Goal: Information Seeking & Learning: Understand process/instructions

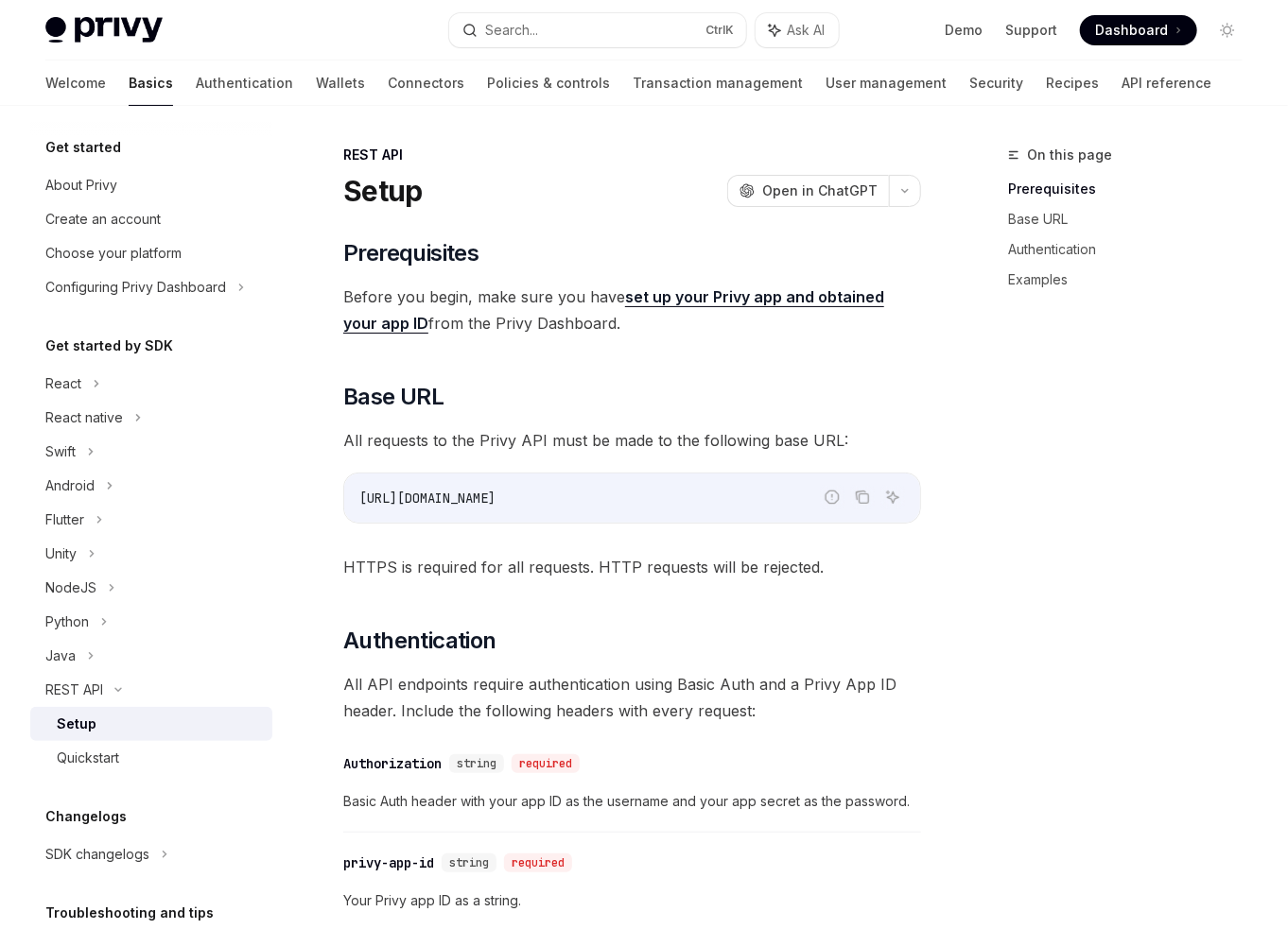
click at [134, 33] on img at bounding box center [104, 31] width 117 height 27
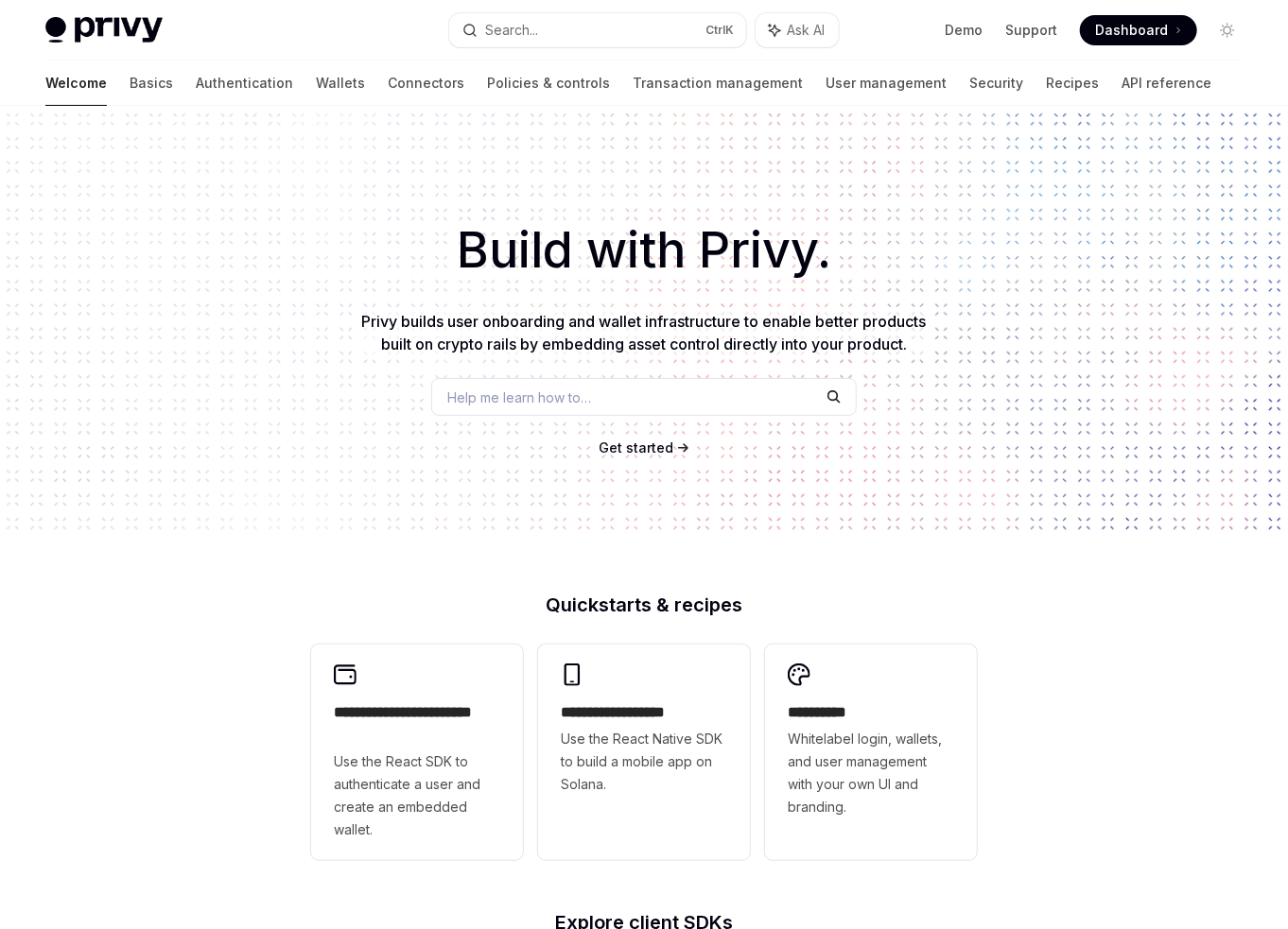
drag, startPoint x: 489, startPoint y: 333, endPoint x: 476, endPoint y: 319, distance: 19.1
type textarea "*"
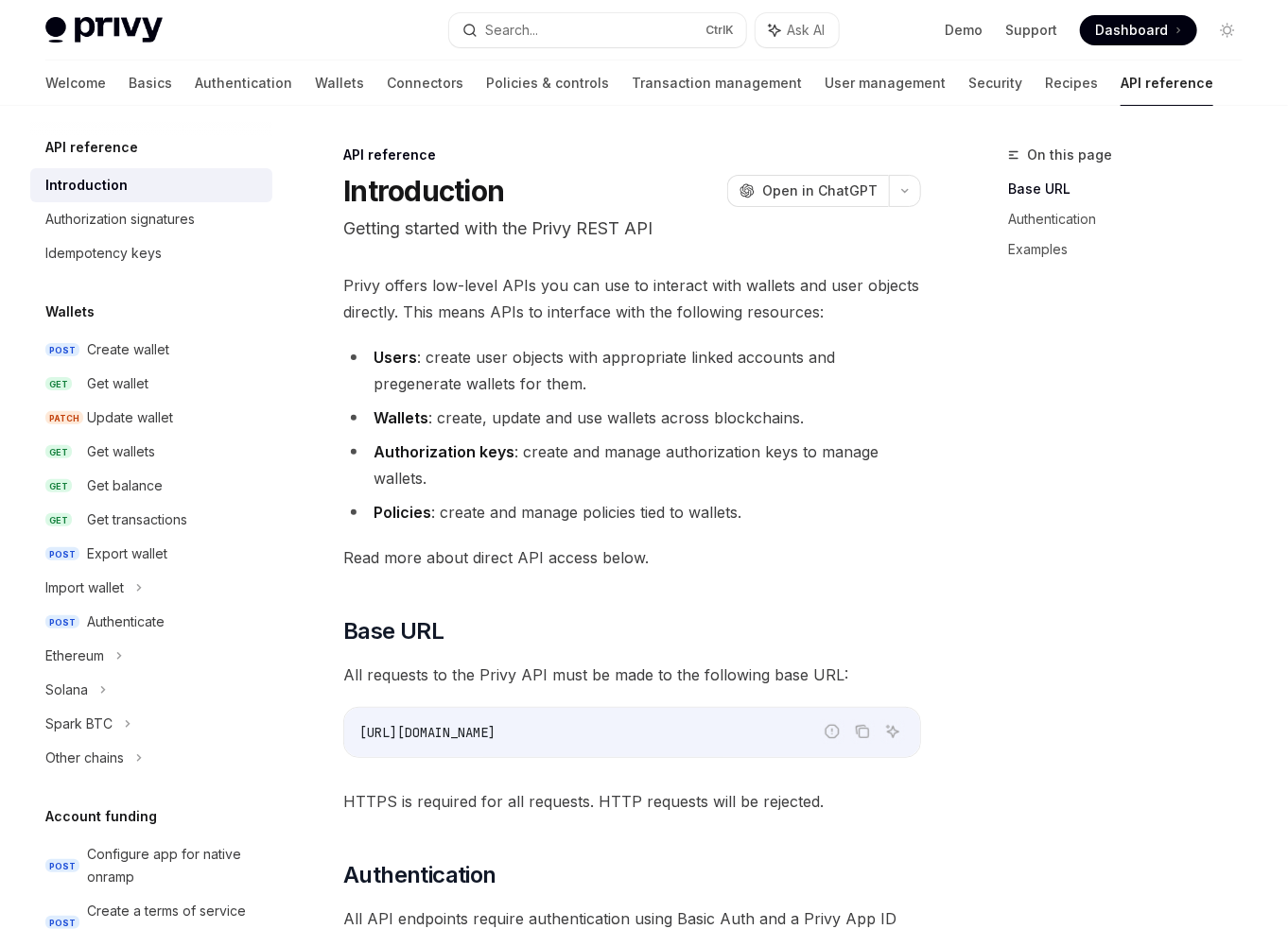
click at [143, 21] on img at bounding box center [104, 31] width 117 height 27
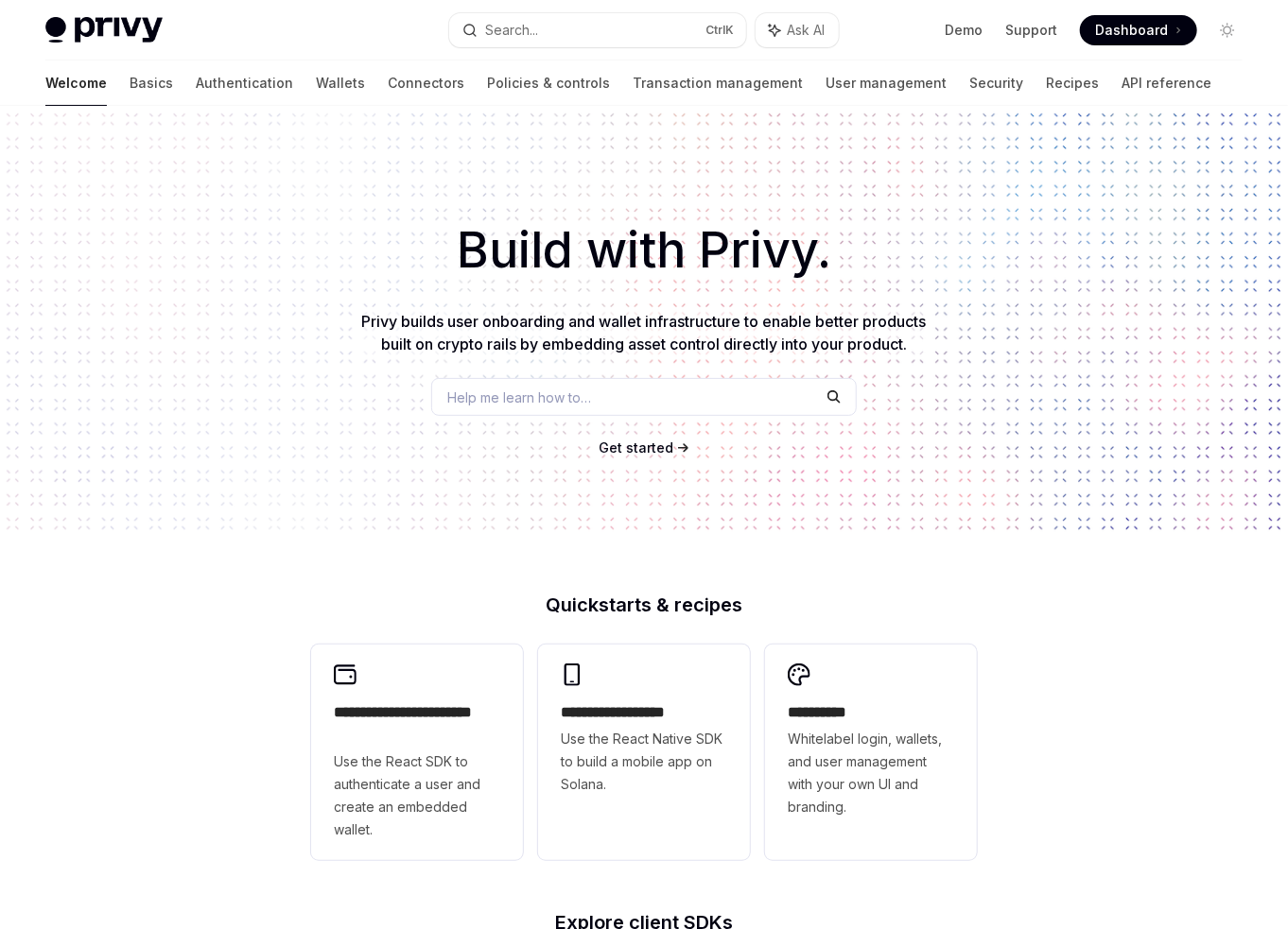
type textarea "*"
